Goal: Task Accomplishment & Management: Complete application form

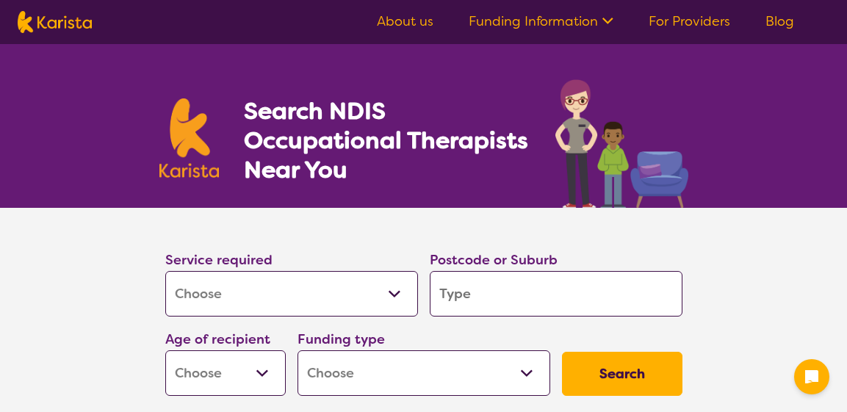
select select "[MEDICAL_DATA]"
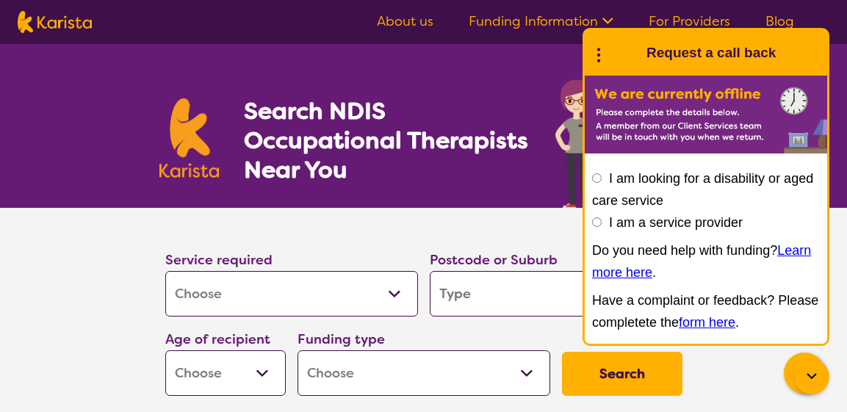
click at [595, 179] on input "I am looking for a disability or aged care service" at bounding box center [597, 178] width 10 height 10
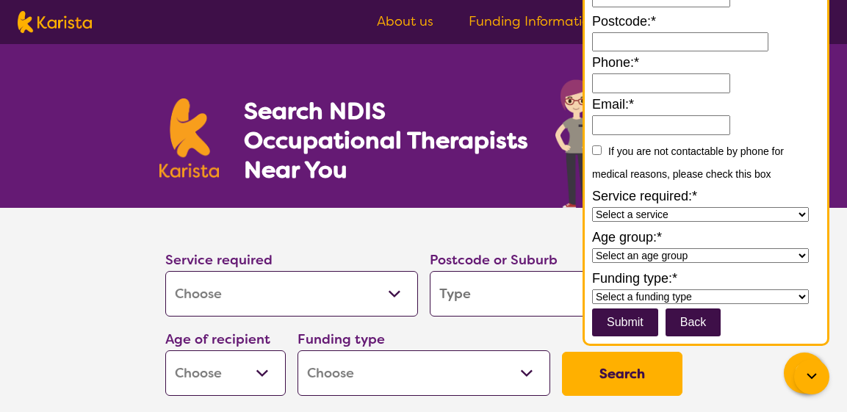
click at [802, 212] on select "Select a service Allied Health Assistant Assessment Behaviour support Counselli…" at bounding box center [700, 214] width 217 height 15
select select "[MEDICAL_DATA]"
click at [592, 207] on select "Select a service Allied Health Assistant Assessment Behaviour support Counselli…" at bounding box center [700, 214] width 217 height 15
click at [625, 45] on input at bounding box center [680, 42] width 176 height 20
type input "4300"
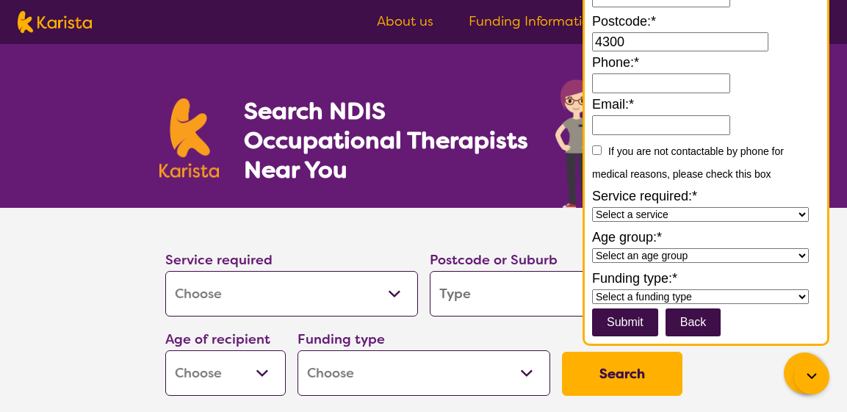
click at [613, 78] on input "Phone:*" at bounding box center [661, 83] width 138 height 20
type input "**********"
click at [613, 126] on input "Email:*" at bounding box center [661, 125] width 138 height 20
type input "**********"
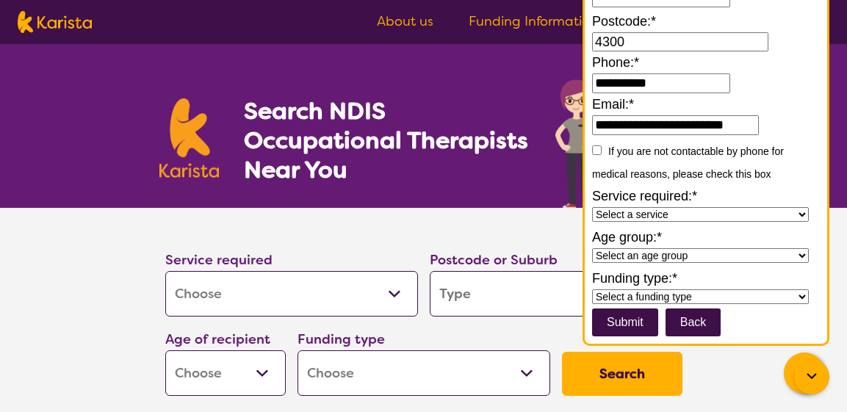
scroll to position [0, 0]
drag, startPoint x: 835, startPoint y: 12, endPoint x: 836, endPoint y: 32, distance: 19.8
click at [836, 35] on nav "About us Funding Information NDIS - National Disability Insurance Scheme HCP - …" at bounding box center [423, 22] width 847 height 44
click at [835, 12] on nav "About us Funding Information NDIS - National Disability Insurance Scheme HCP - …" at bounding box center [423, 22] width 847 height 44
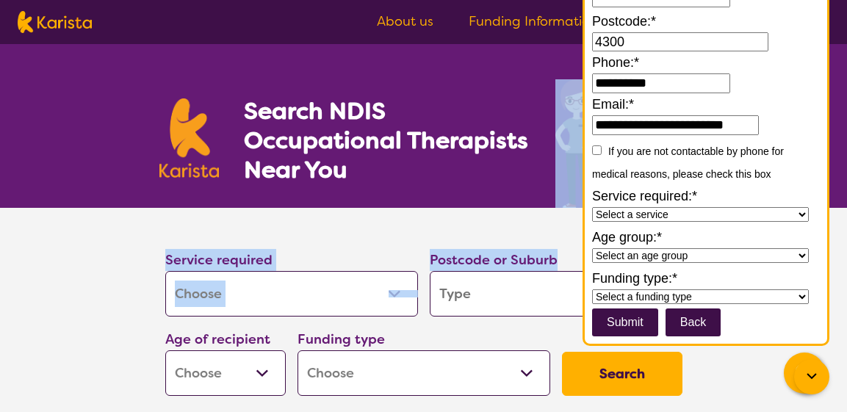
drag, startPoint x: 840, startPoint y: 193, endPoint x: 802, endPoint y: 173, distance: 43.0
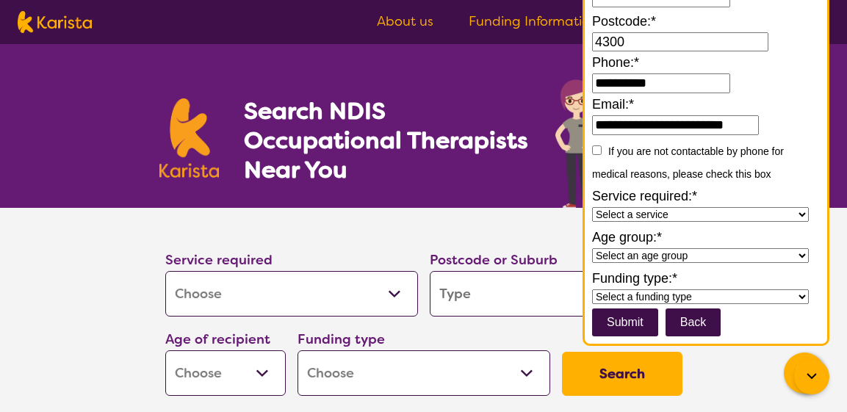
click at [476, 290] on input "search" at bounding box center [556, 294] width 253 height 46
type input "4"
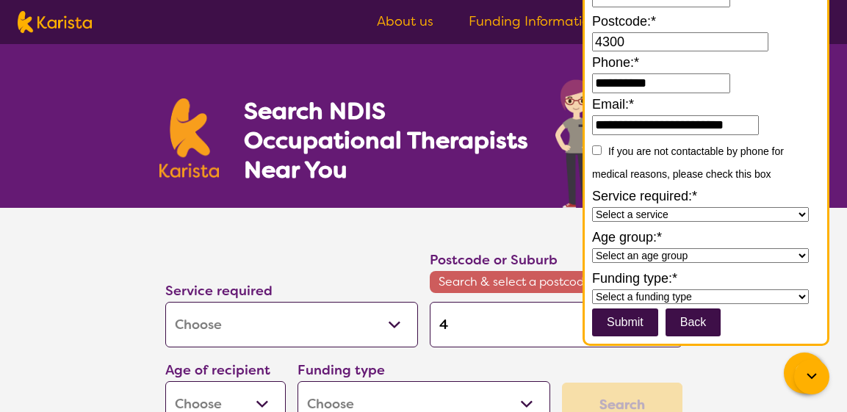
type input "43"
type input "430"
type input "4300"
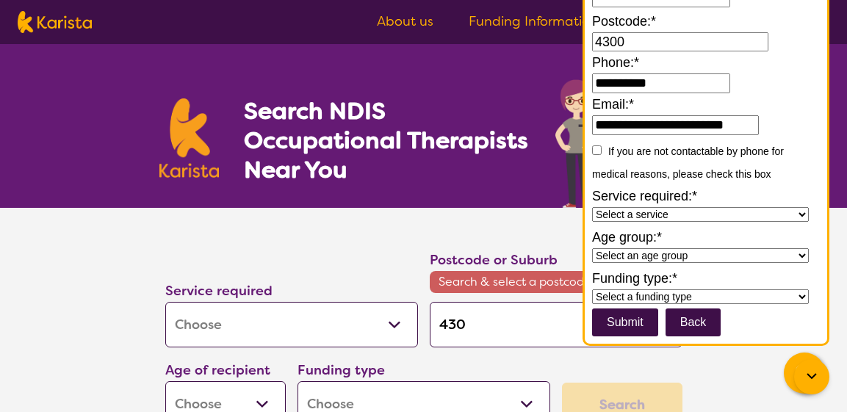
type input "4300"
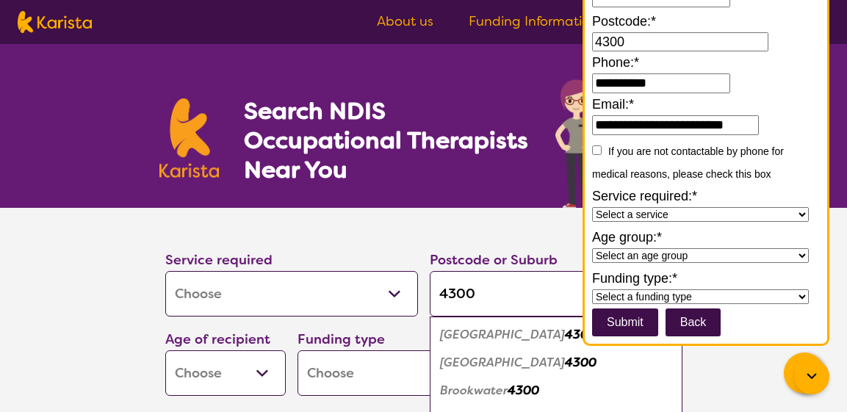
type input "4300"
click at [491, 361] on em "Bellbird Park" at bounding box center [502, 362] width 125 height 15
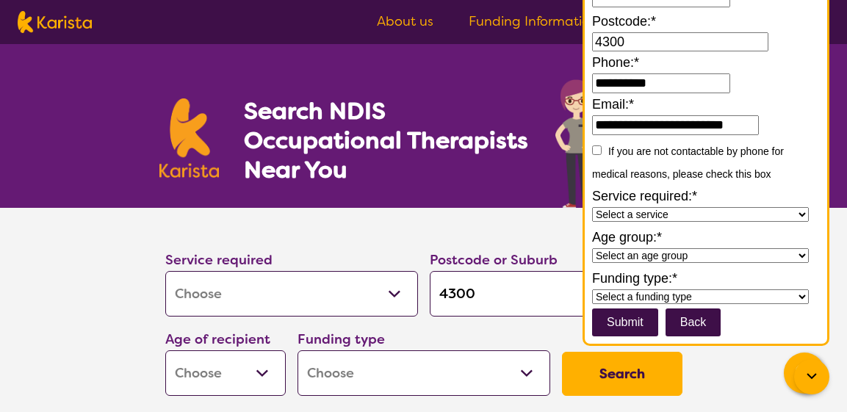
click at [264, 368] on select "Early Childhood - 0 to 9 Child - 10 to 11 Adolescent - 12 to 17 Adult - 18 to 6…" at bounding box center [225, 373] width 120 height 46
select select "AG"
click at [165, 350] on select "Early Childhood - 0 to 9 Child - 10 to 11 Adolescent - 12 to 17 Adult - 18 to 6…" at bounding box center [225, 373] width 120 height 46
select select "AG"
click at [332, 368] on select "Home Care Package (HCP) National Disability Insurance Scheme (NDIS) I don't know" at bounding box center [424, 373] width 253 height 46
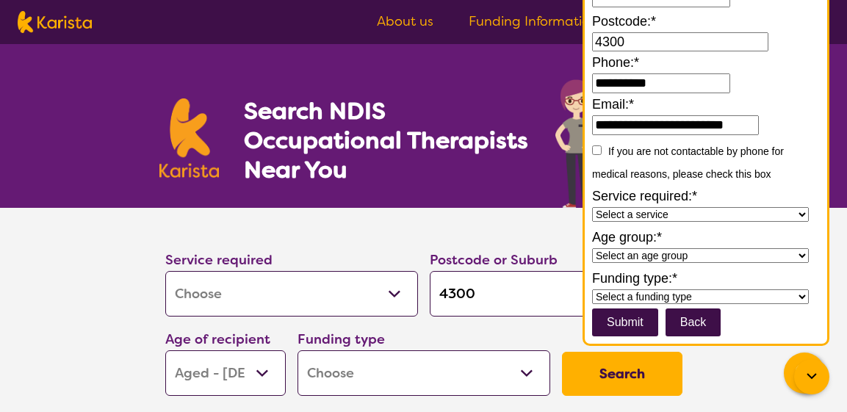
select select "HCP"
click at [298, 350] on select "Home Care Package (HCP) National Disability Insurance Scheme (NDIS) I don't know" at bounding box center [424, 373] width 253 height 46
select select "HCP"
click at [639, 376] on button "Search" at bounding box center [622, 374] width 120 height 44
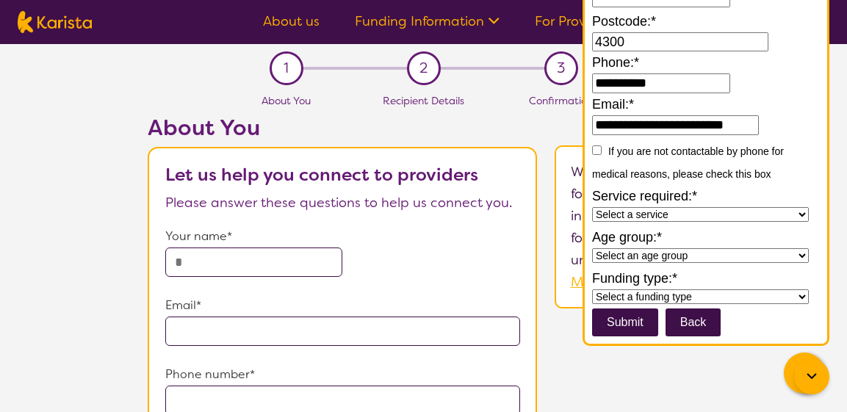
click at [206, 256] on input "text" at bounding box center [254, 262] width 178 height 29
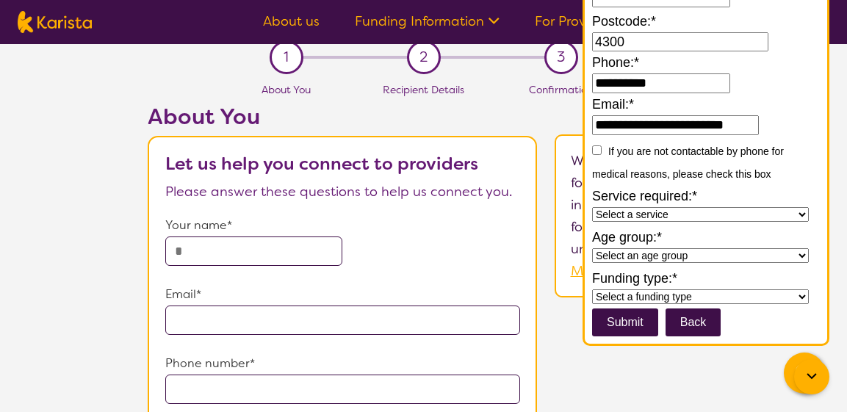
scroll to position [12, 0]
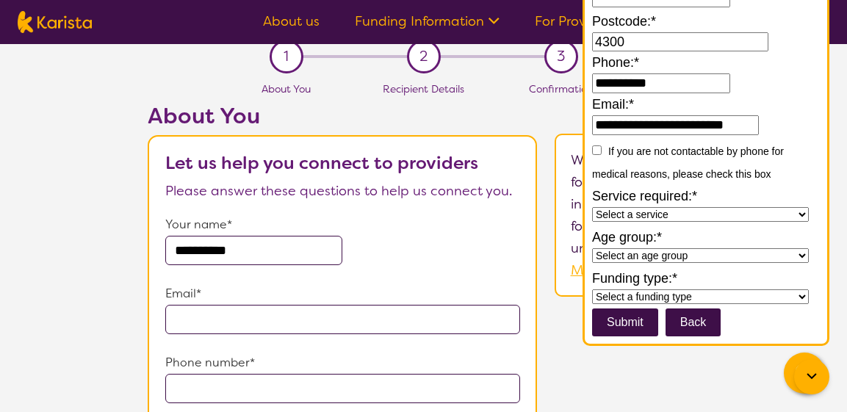
type input "**********"
click at [179, 320] on input "email" at bounding box center [343, 319] width 356 height 29
type input "**********"
click at [192, 383] on input "tel" at bounding box center [343, 388] width 356 height 29
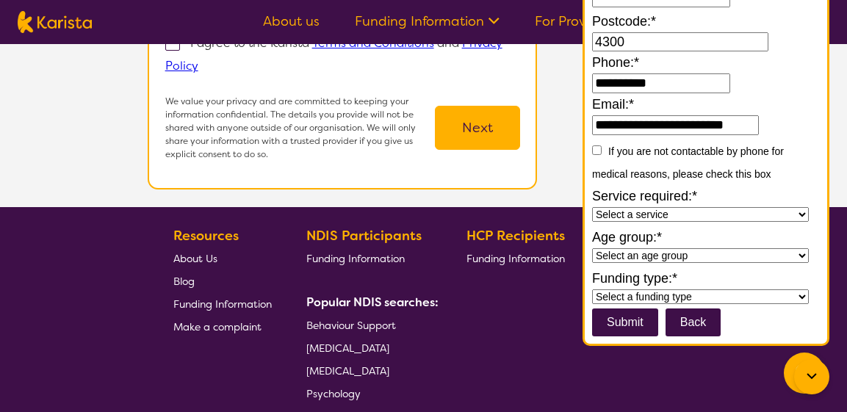
scroll to position [421, 0]
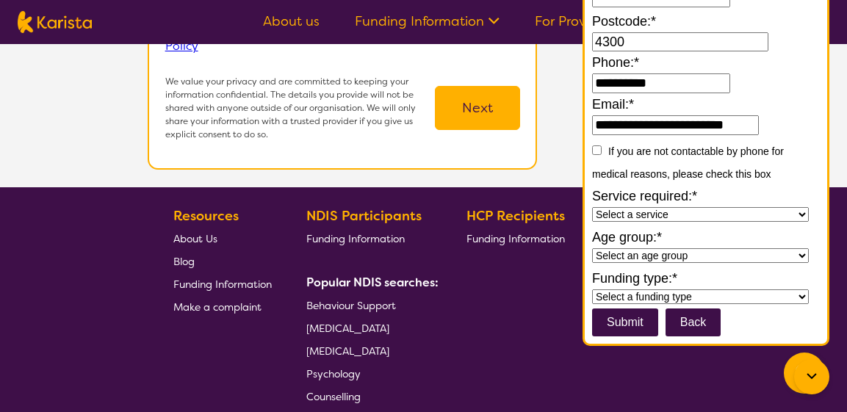
type input "**********"
click at [800, 213] on select "Select a service Allied Health Assistant Assessment Behaviour support Counselli…" at bounding box center [700, 214] width 217 height 15
click at [804, 253] on select "Select an age group Early Childhood (0-9) Child (10-11) Adolescent (12-17) Adul…" at bounding box center [700, 255] width 217 height 15
select select "Aged"
click at [592, 248] on select "Select an age group Early Childhood (0-9) Child (10-11) Adolescent (12-17) Adul…" at bounding box center [700, 255] width 217 height 15
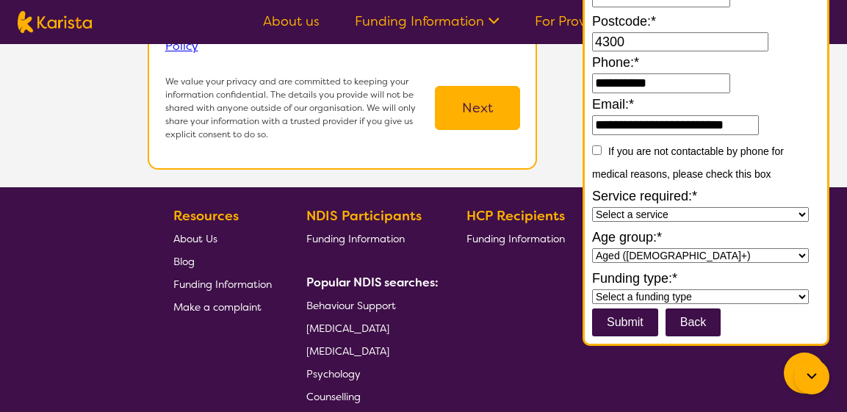
click at [804, 292] on select "Select a funding type NDIS - National Disability Insurance Scheme HCP - Home Ca…" at bounding box center [700, 296] width 217 height 15
select select "Home Care Package (HCP)"
click at [592, 289] on select "Select a funding type NDIS - National Disability Insurance Scheme HCP - Home Ca…" at bounding box center [700, 296] width 217 height 15
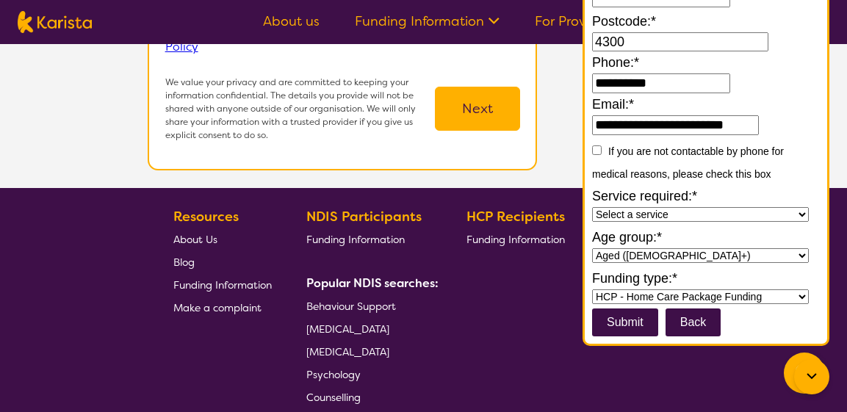
scroll to position [392, 0]
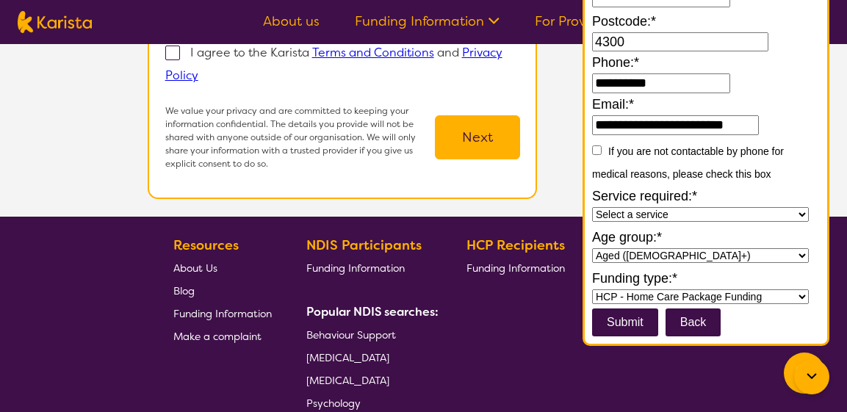
click at [633, 319] on input "submit" at bounding box center [625, 323] width 66 height 28
type input "*****"
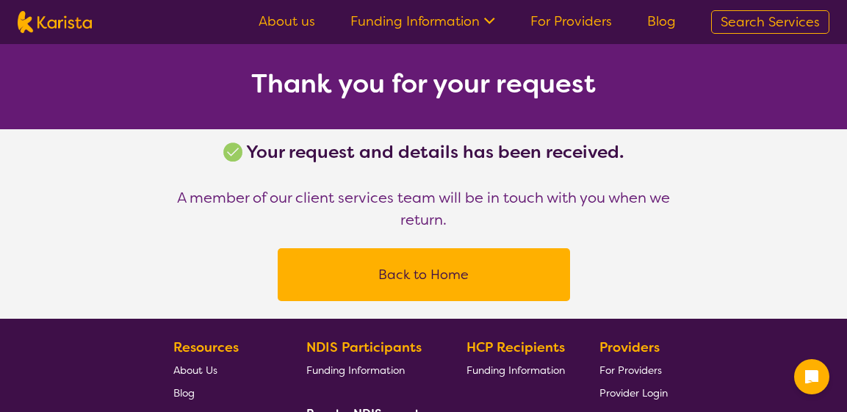
click at [429, 273] on button "Back to Home" at bounding box center [423, 275] width 257 height 44
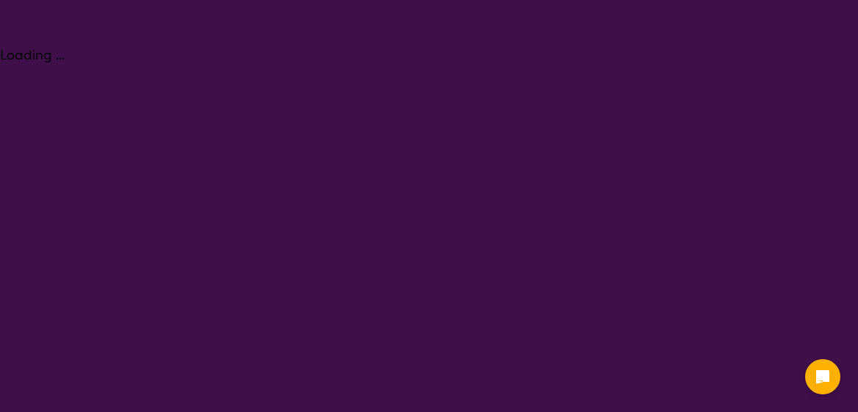
select select "[MEDICAL_DATA]"
select select "AG"
select select "HCP"
select select "[MEDICAL_DATA]"
select select "AG"
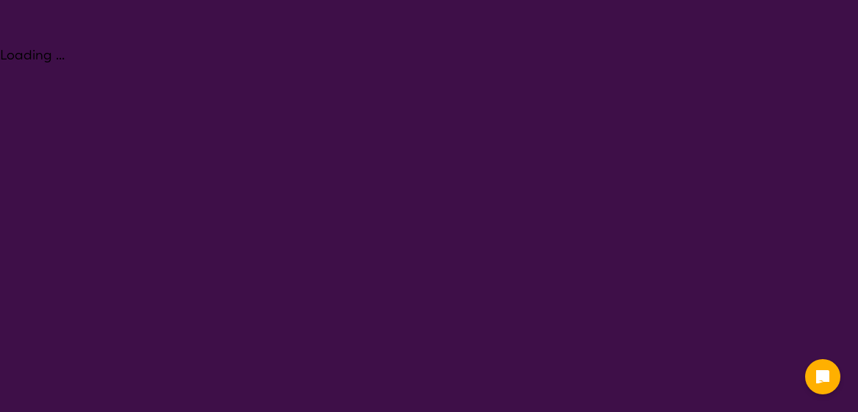
select select "HCP"
